Goal: Check status: Check status

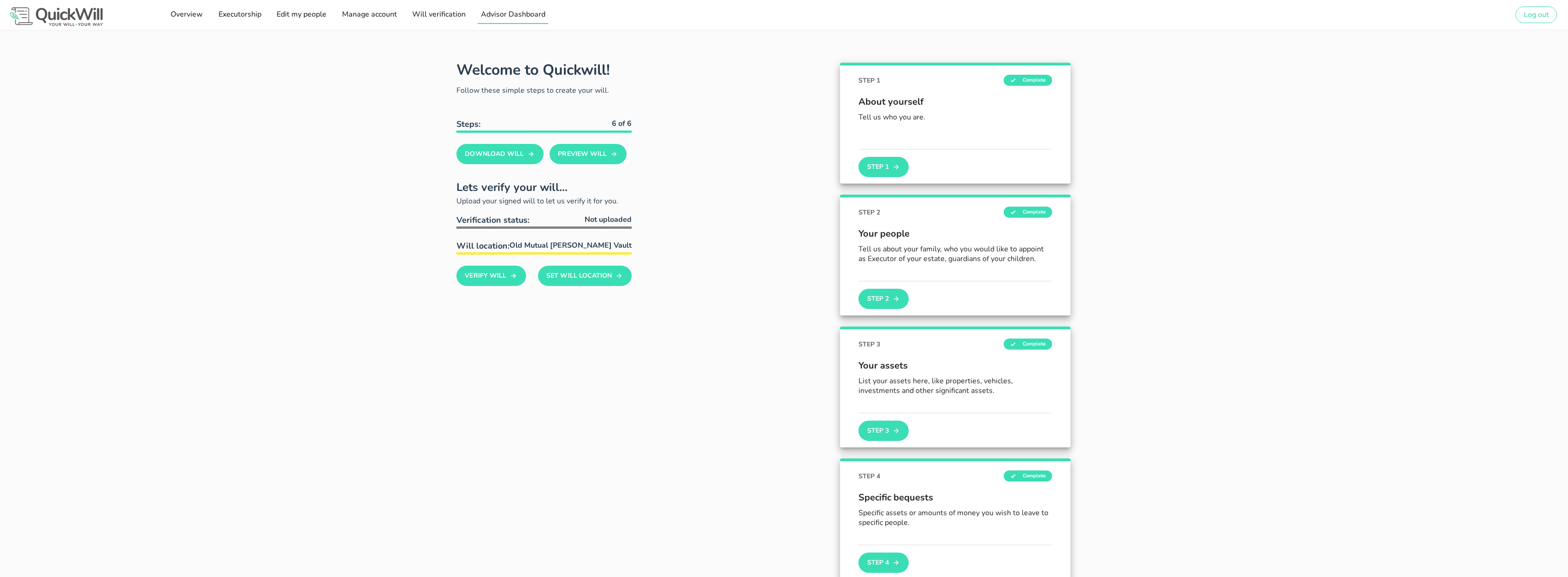
type input "[PERSON_NAME][EMAIL_ADDRESS][DOMAIN_NAME]"
click at [514, 13] on span "Advisor Dashboard" at bounding box center [513, 14] width 65 height 11
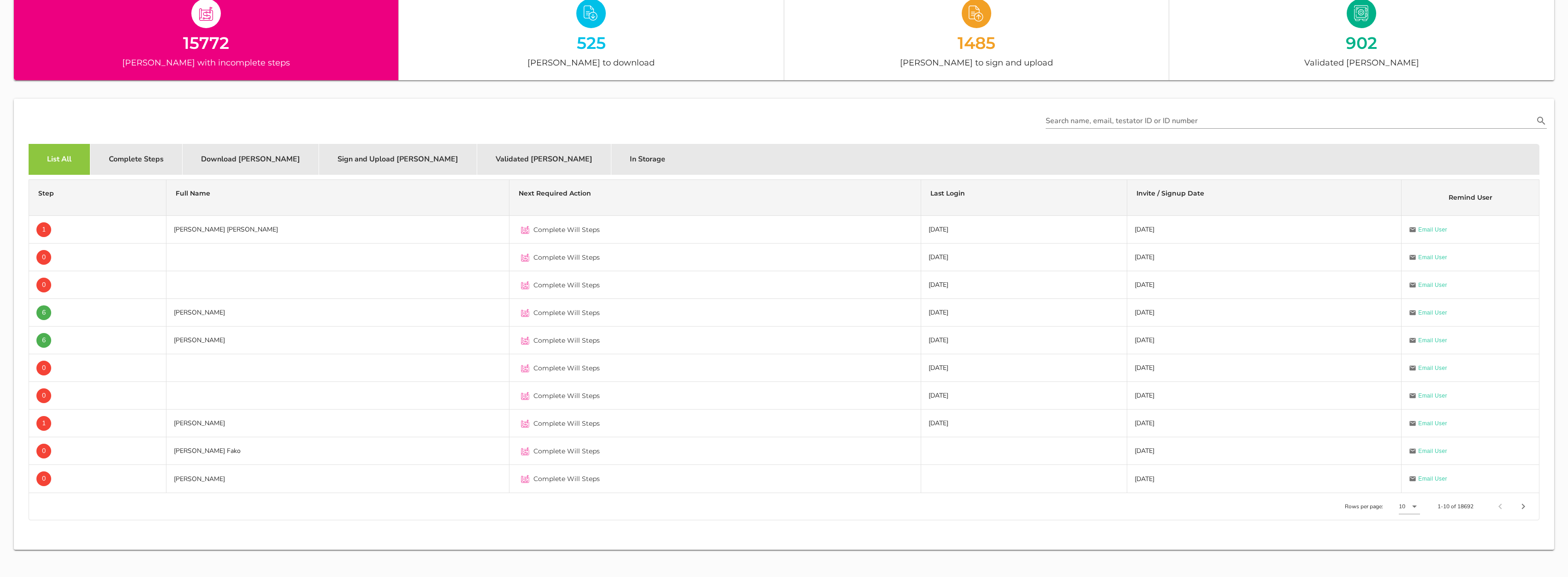
scroll to position [157, 0]
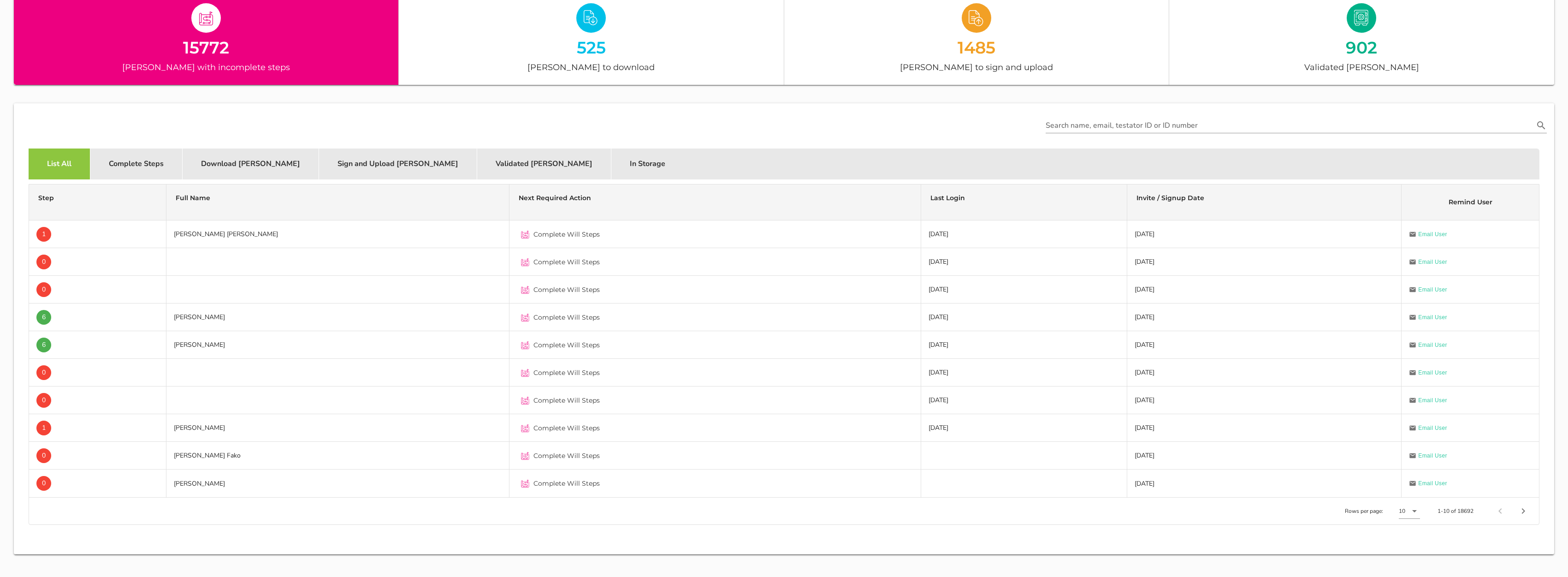
click at [246, 50] on div "15772" at bounding box center [206, 47] width 384 height 16
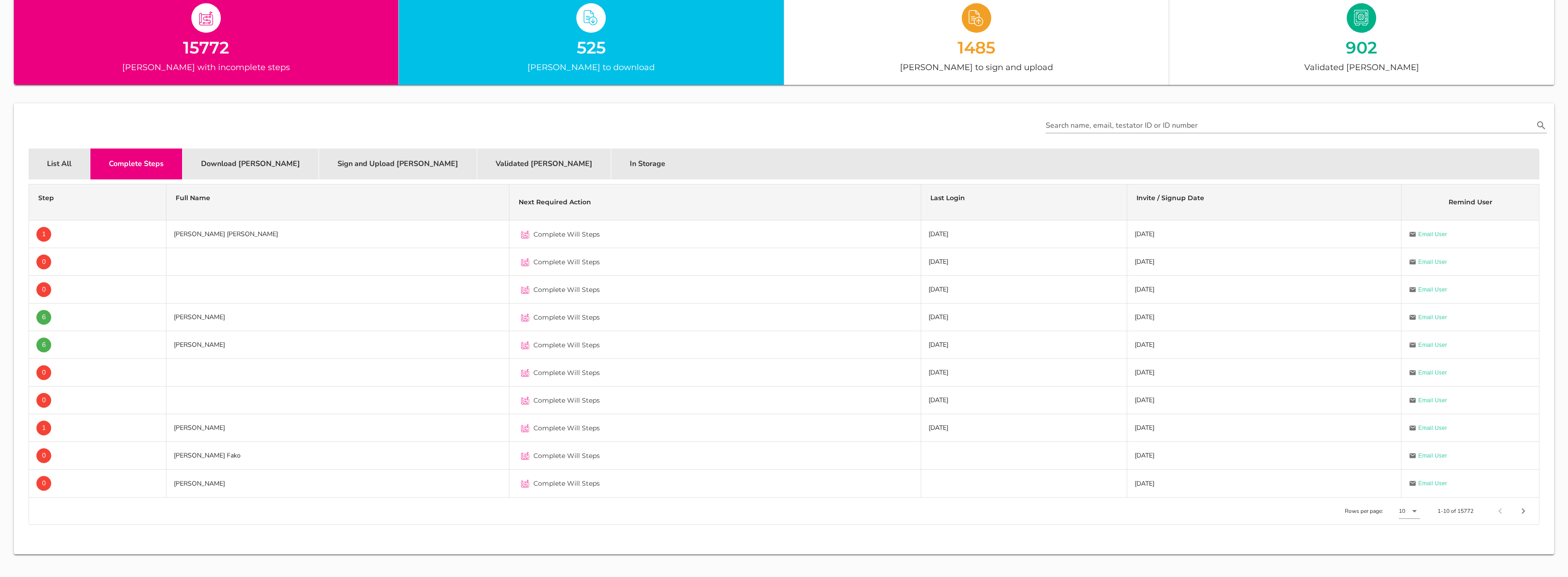
click at [531, 55] on div "525 [PERSON_NAME] to download" at bounding box center [592, 38] width 385 height 94
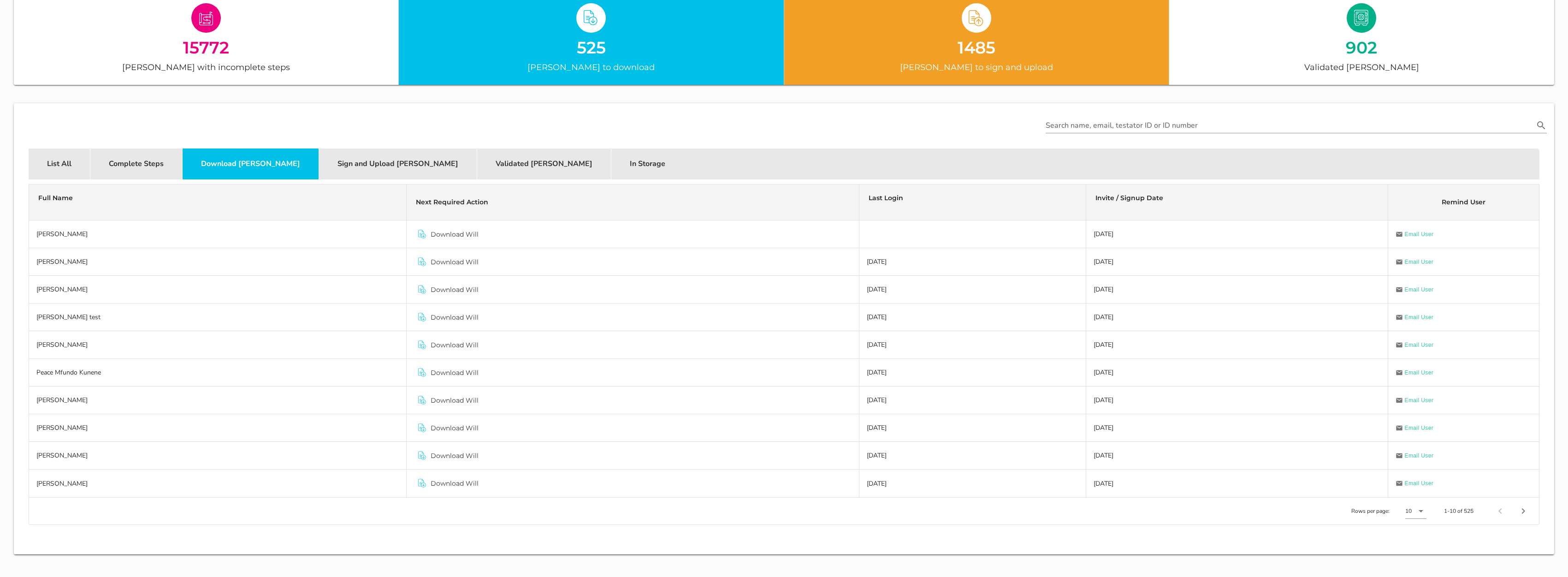
click at [903, 59] on div "1485 [PERSON_NAME] to sign and upload" at bounding box center [976, 38] width 385 height 94
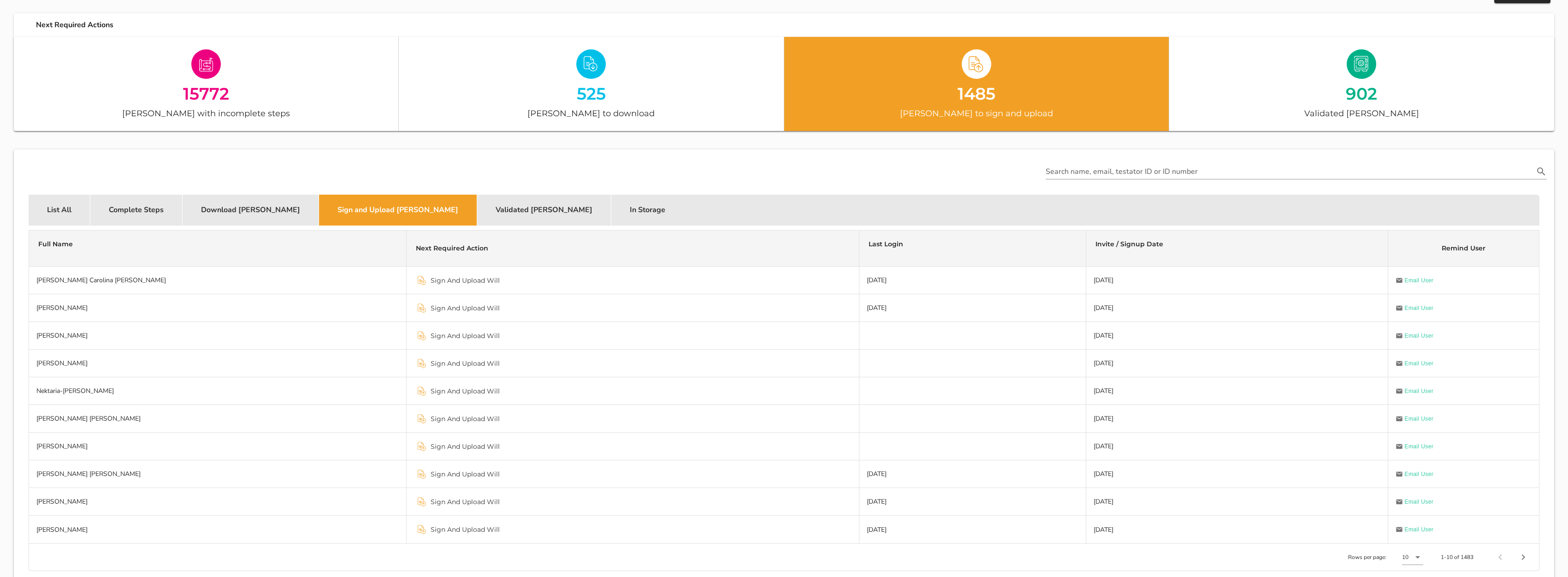
scroll to position [109, 0]
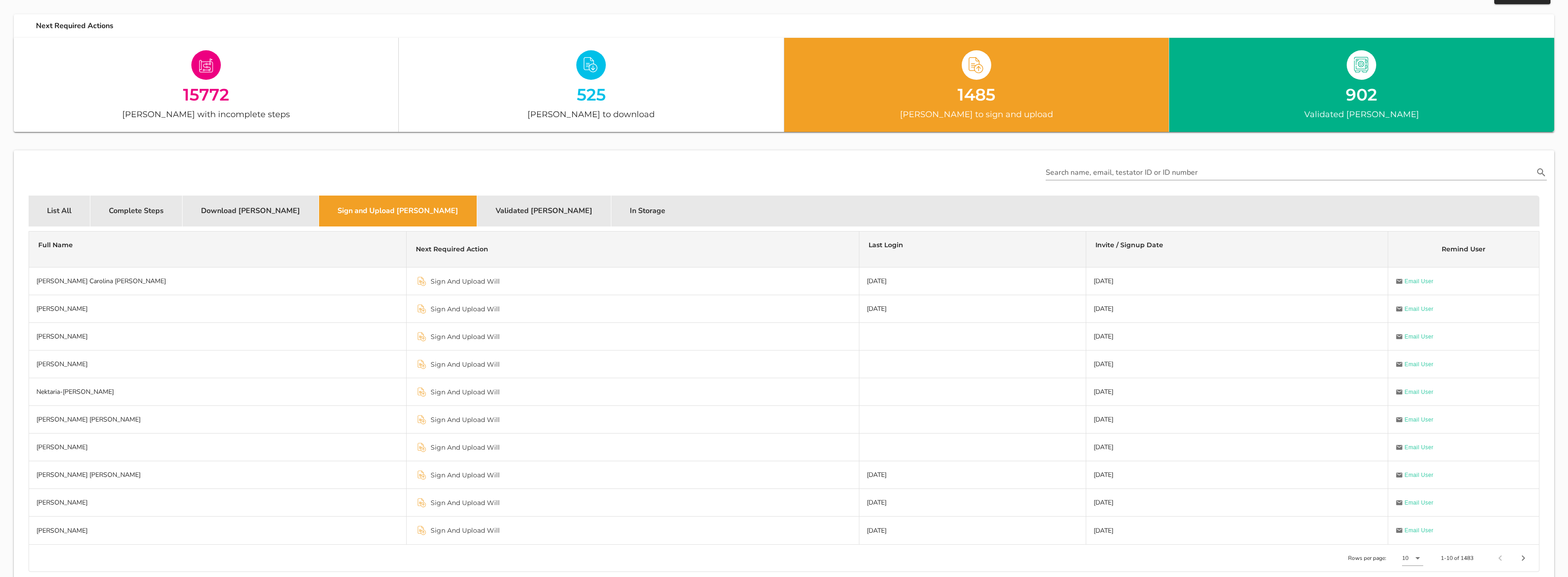
click at [1352, 106] on div "902 Validated [PERSON_NAME]" at bounding box center [1361, 84] width 385 height 94
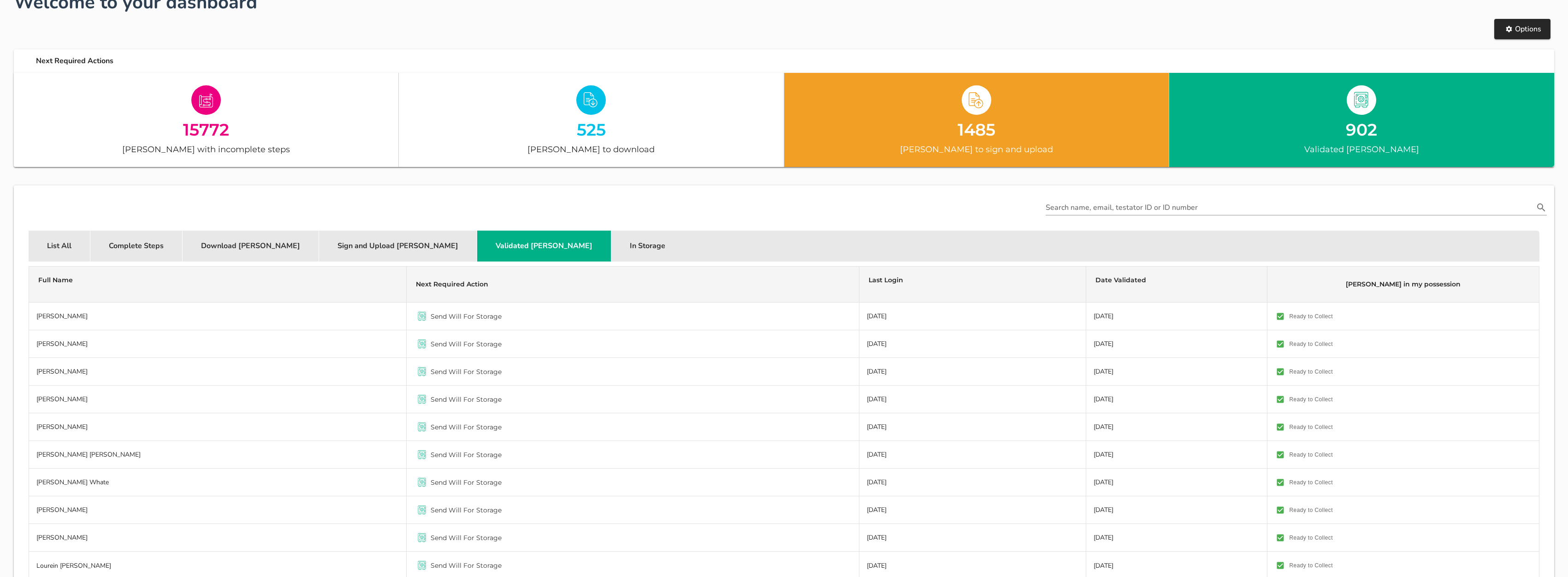
scroll to position [62, 0]
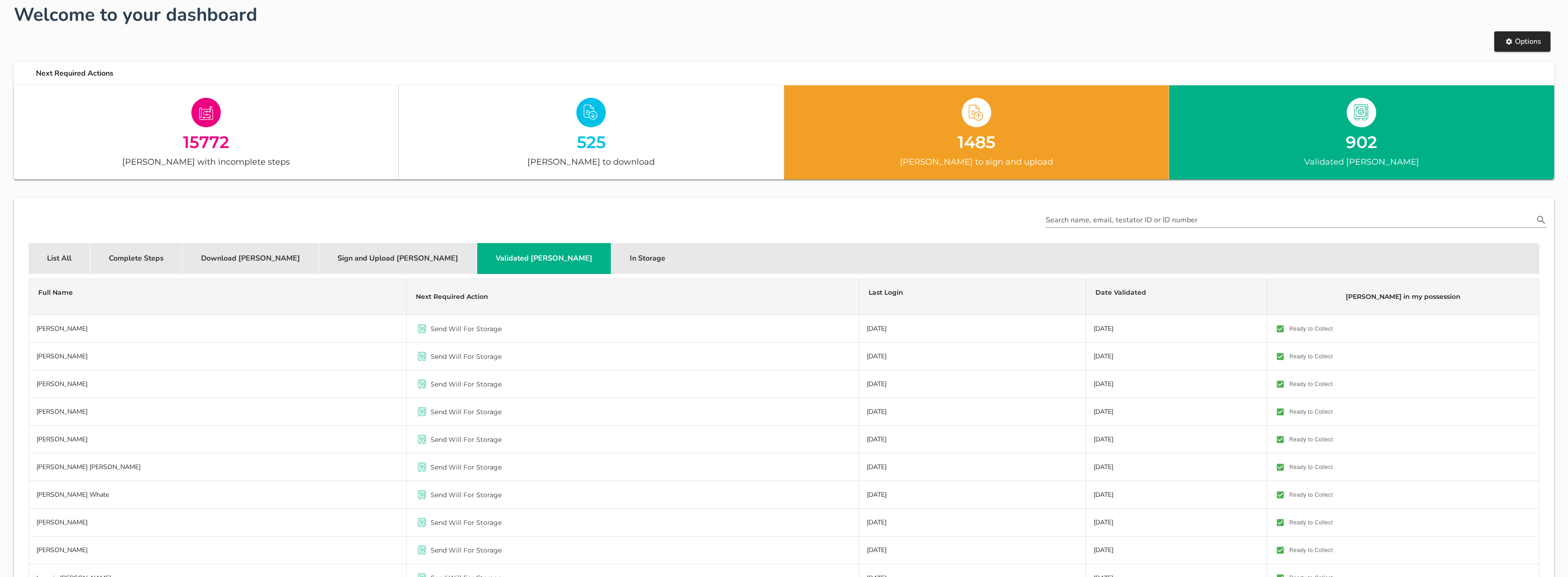
click at [1016, 126] on div at bounding box center [976, 113] width 384 height 33
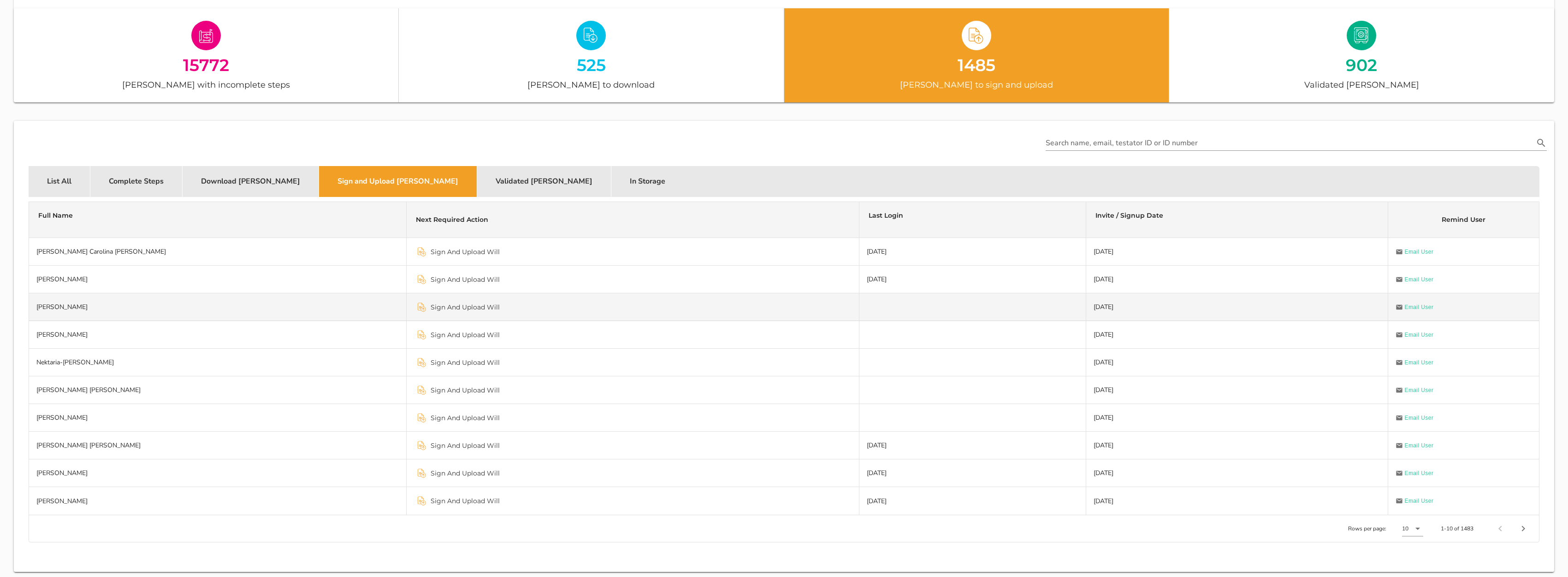
scroll to position [135, 0]
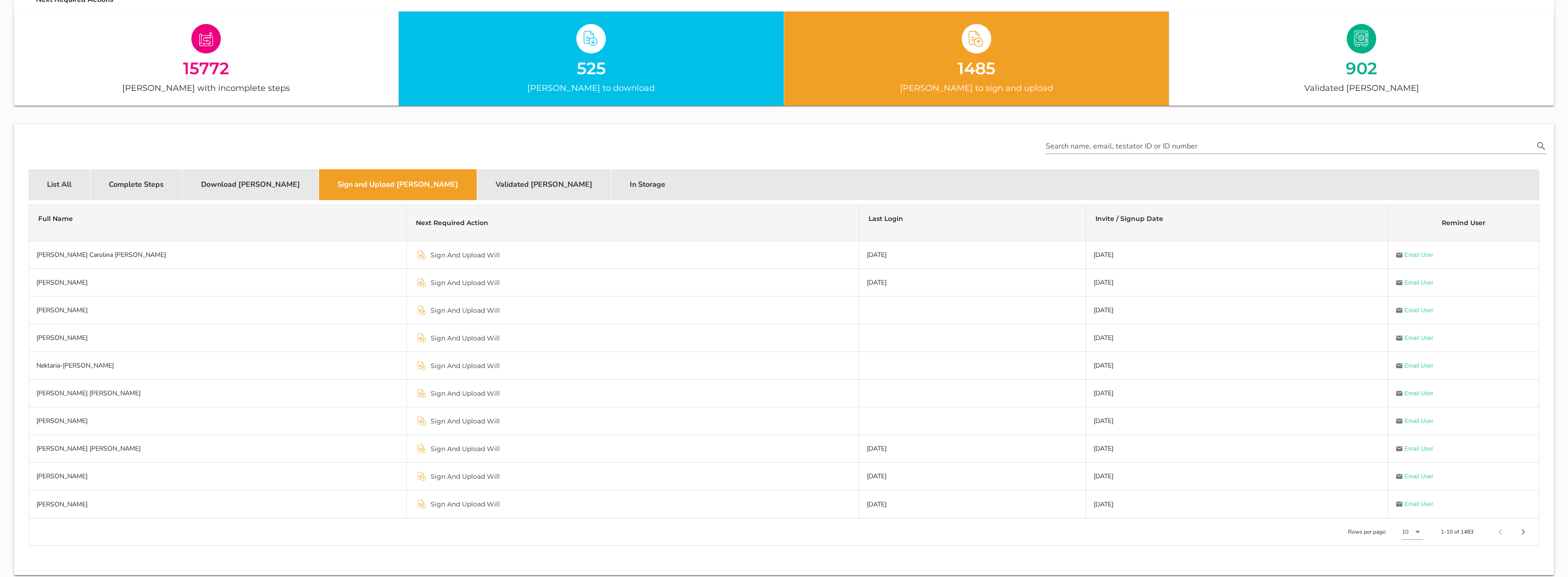
click at [689, 79] on div "525 [PERSON_NAME] to download" at bounding box center [592, 58] width 385 height 94
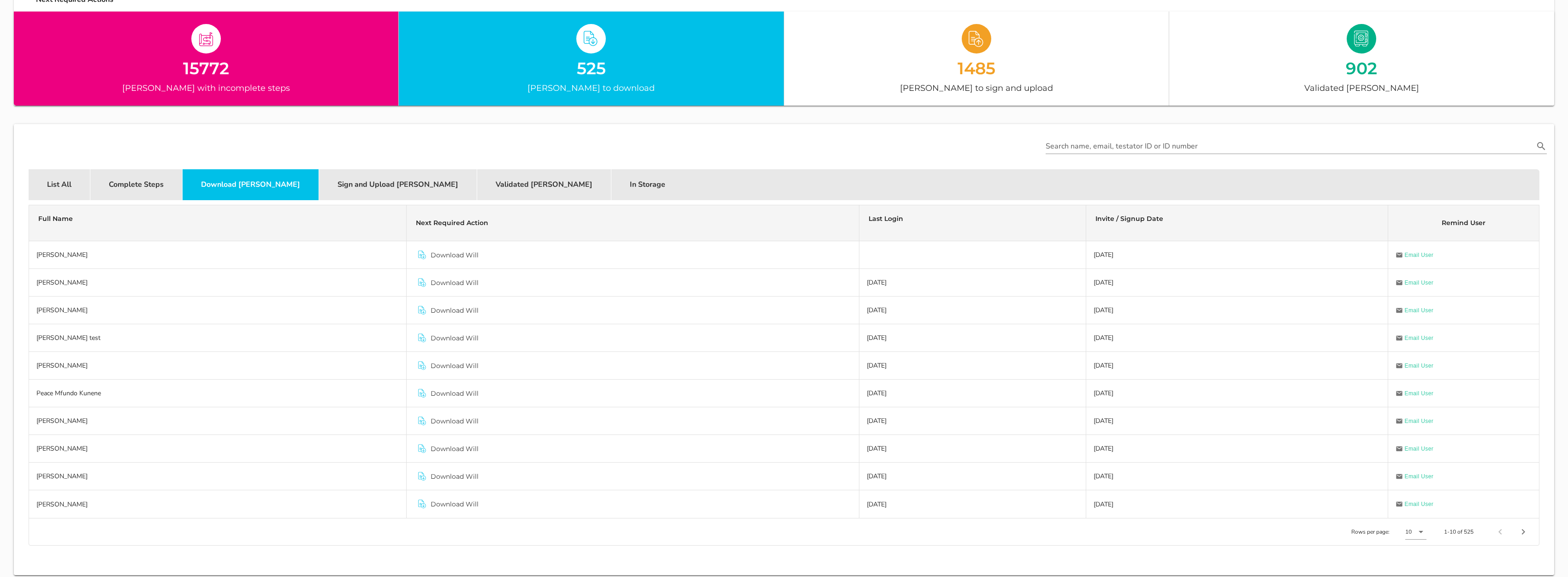
click at [257, 74] on div "15772" at bounding box center [206, 68] width 384 height 16
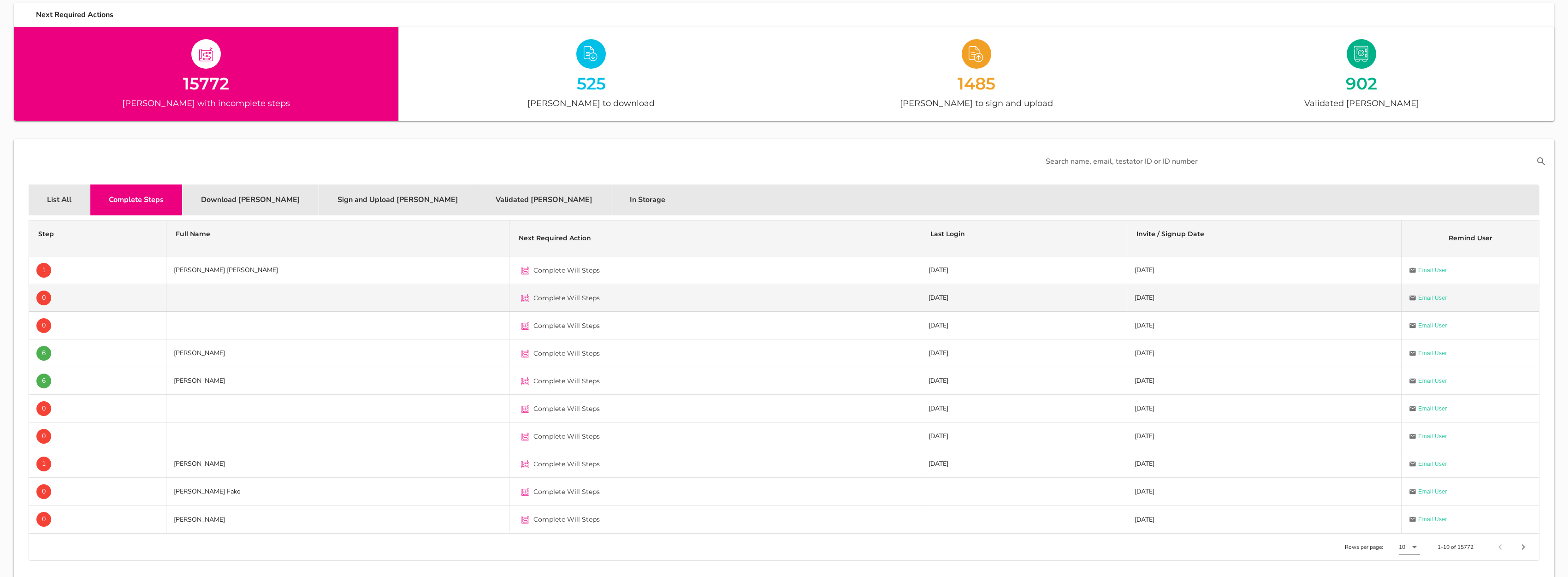
scroll to position [115, 0]
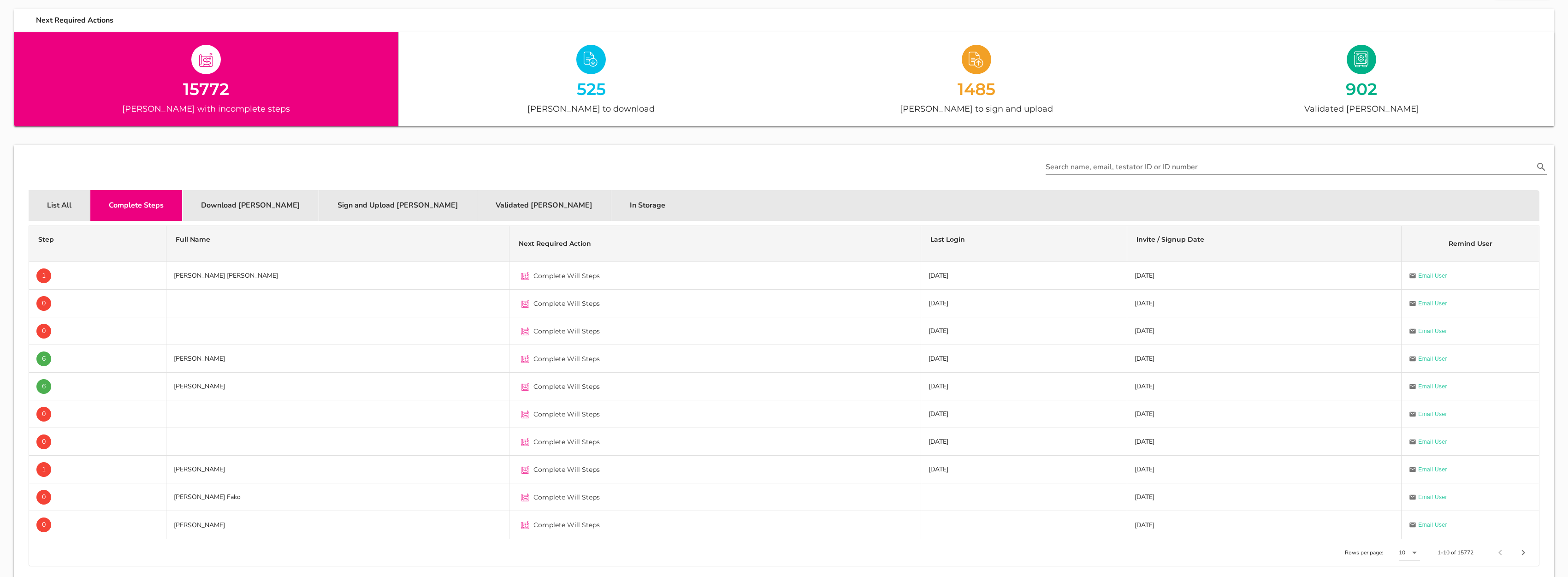
click at [62, 209] on div "List All" at bounding box center [60, 205] width 62 height 31
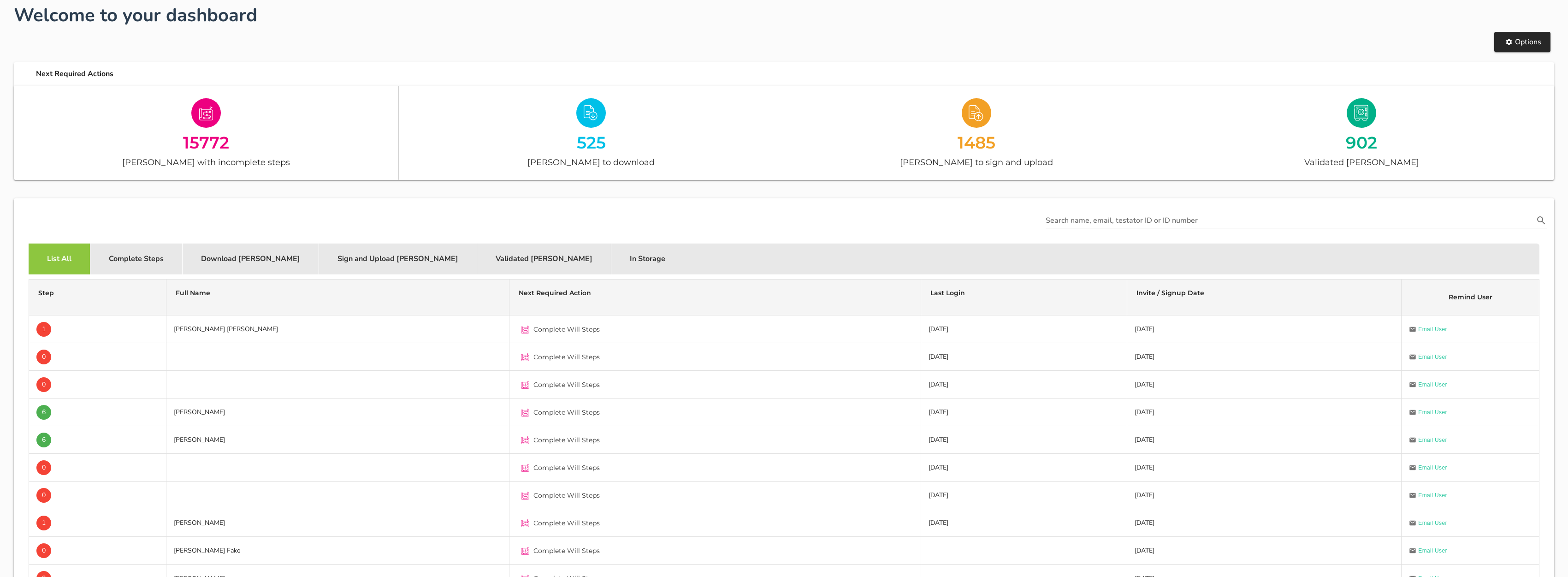
scroll to position [61, 0]
